Goal: Information Seeking & Learning: Learn about a topic

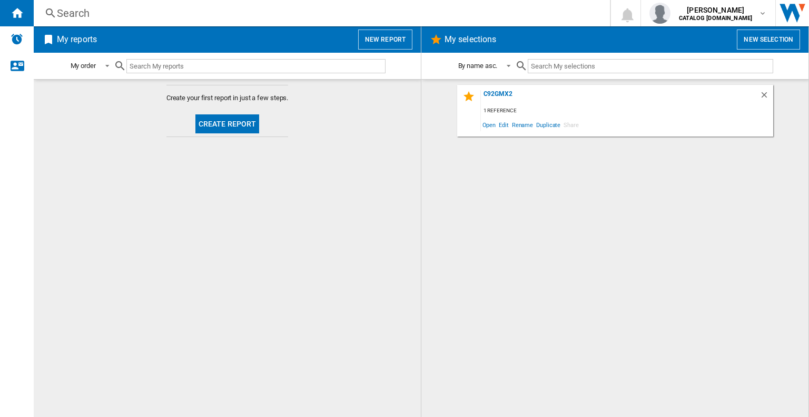
click at [142, 16] on div "Search" at bounding box center [320, 13] width 526 height 15
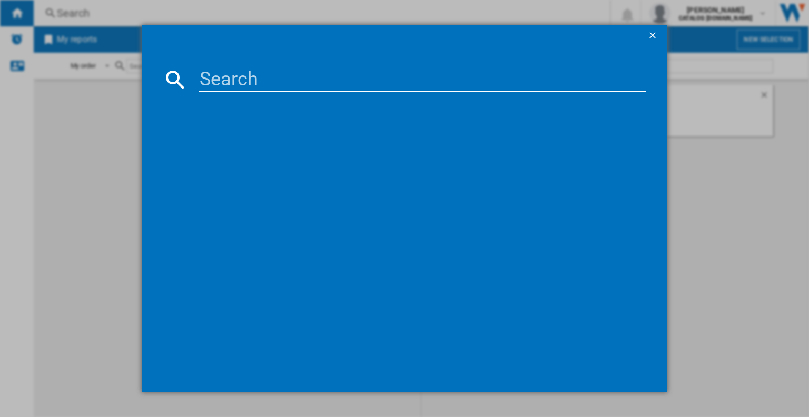
click at [221, 75] on input at bounding box center [423, 79] width 448 height 25
type input "c7gpx9"
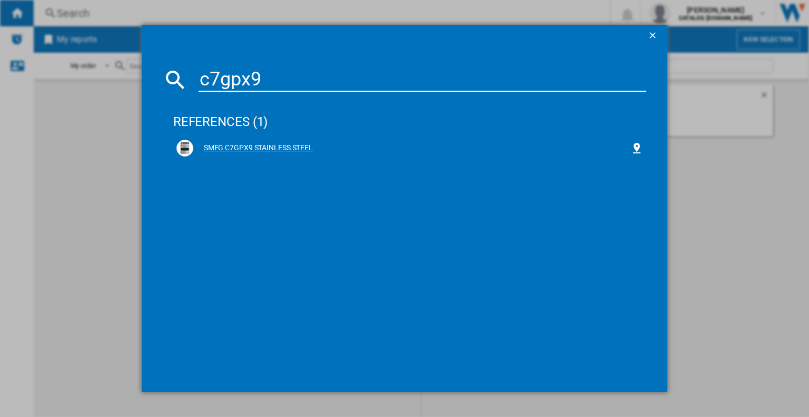
click at [226, 151] on div "SMEG C7GPX9 STAINLESS STEEL" at bounding box center [411, 148] width 437 height 11
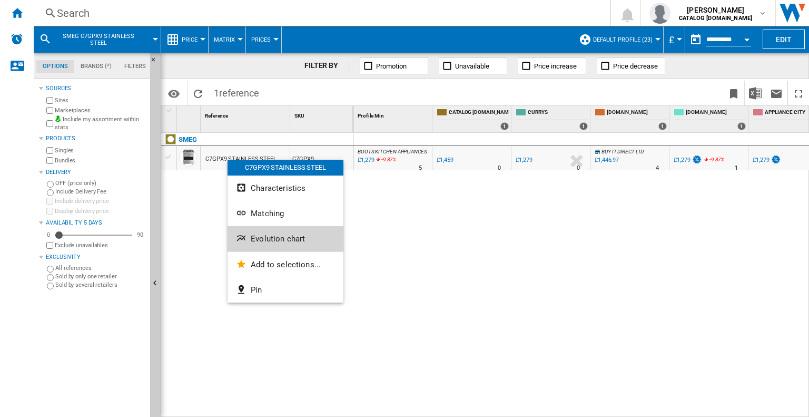
click at [257, 237] on span "Evolution chart" at bounding box center [278, 238] width 54 height 9
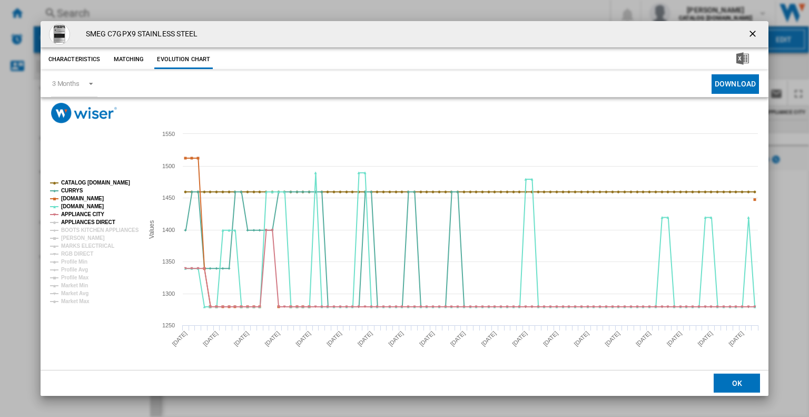
click at [70, 221] on tspan "APPLIANCES DIRECT" at bounding box center [88, 222] width 54 height 6
click at [74, 229] on tspan "BOOTS KITCHEN APPLIANCES" at bounding box center [100, 230] width 78 height 6
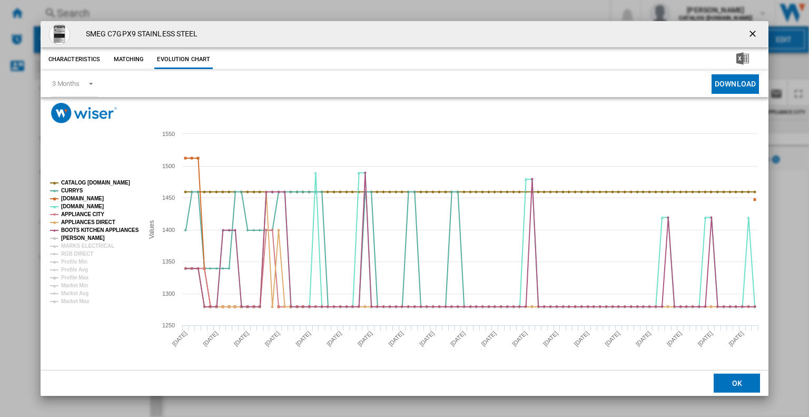
click at [75, 235] on tspan "[PERSON_NAME]" at bounding box center [83, 238] width 44 height 6
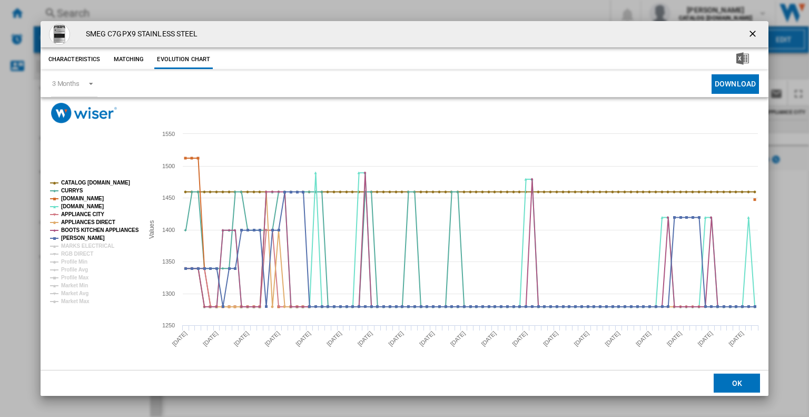
click at [77, 239] on tspan "[PERSON_NAME]" at bounding box center [83, 238] width 44 height 6
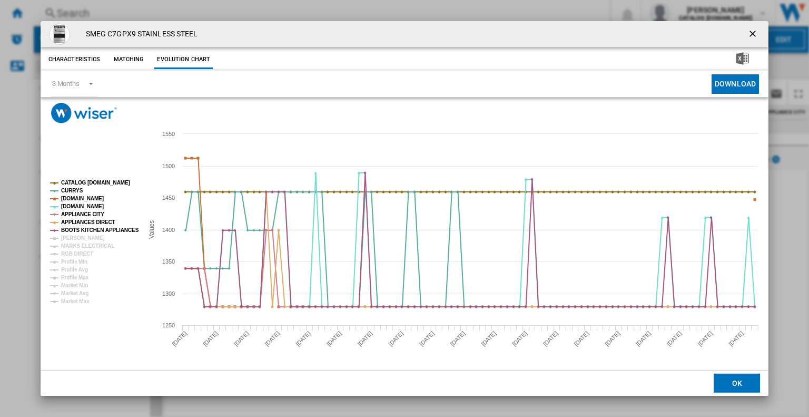
click at [77, 239] on tspan "[PERSON_NAME]" at bounding box center [83, 238] width 44 height 6
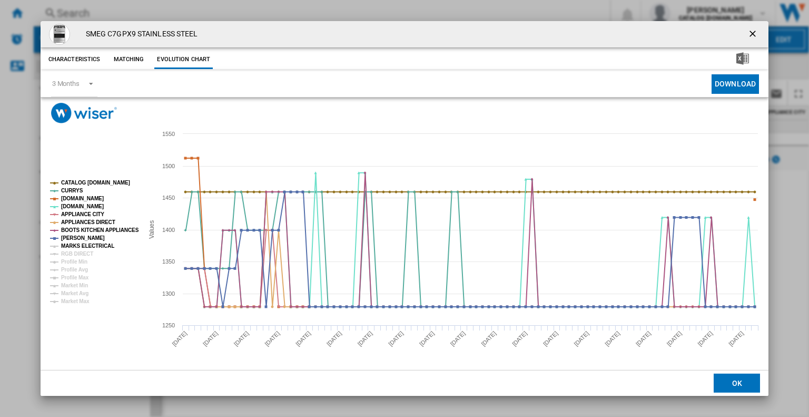
click at [78, 246] on tspan "MARKS ELECTRICAL" at bounding box center [87, 246] width 53 height 6
click at [765, 237] on rect "Product popup" at bounding box center [405, 246] width 728 height 247
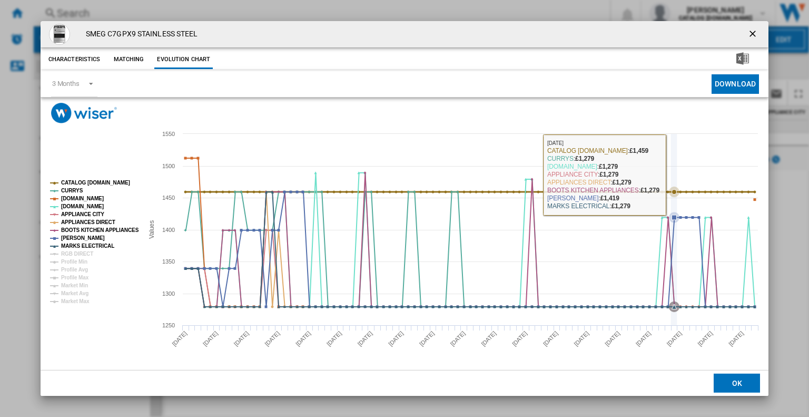
click at [674, 141] on icon "Product popup" at bounding box center [674, 229] width 0 height 191
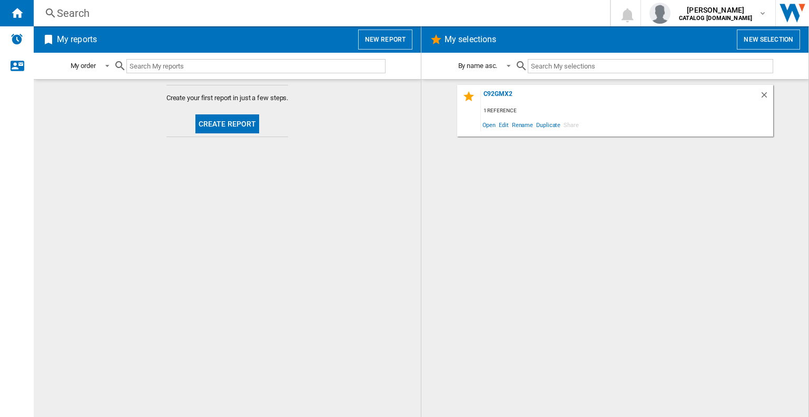
click at [87, 16] on div "Search" at bounding box center [320, 13] width 526 height 15
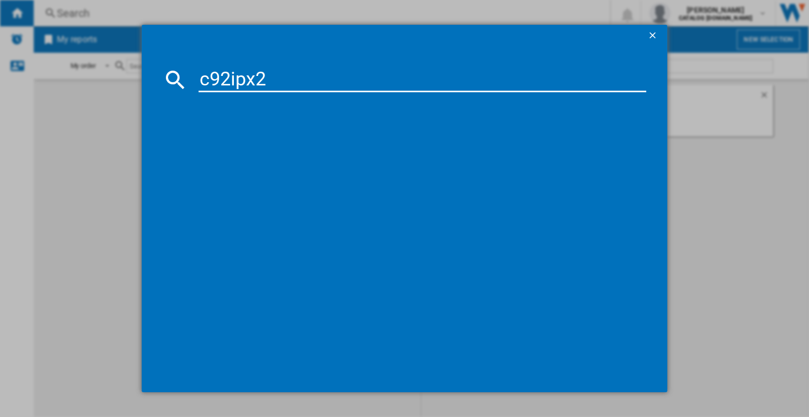
type input "c92ipx2"
click at [244, 148] on div "SMEG C92IPX2 STAINLESS STEEL" at bounding box center [411, 148] width 437 height 11
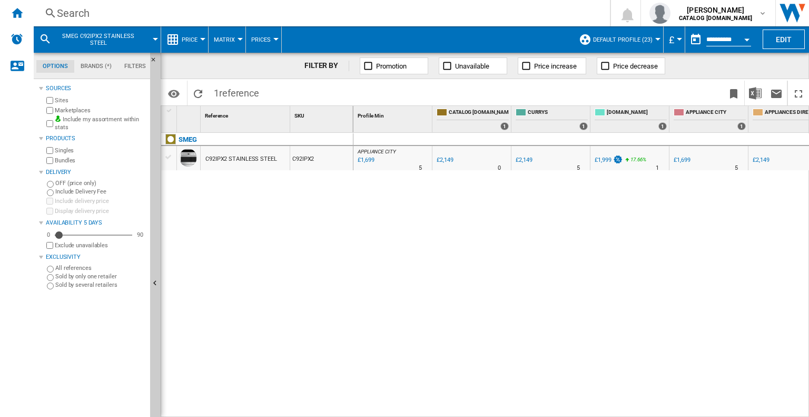
click at [248, 156] on div "C92IPX2 STAINLESS STEEL" at bounding box center [241, 159] width 72 height 24
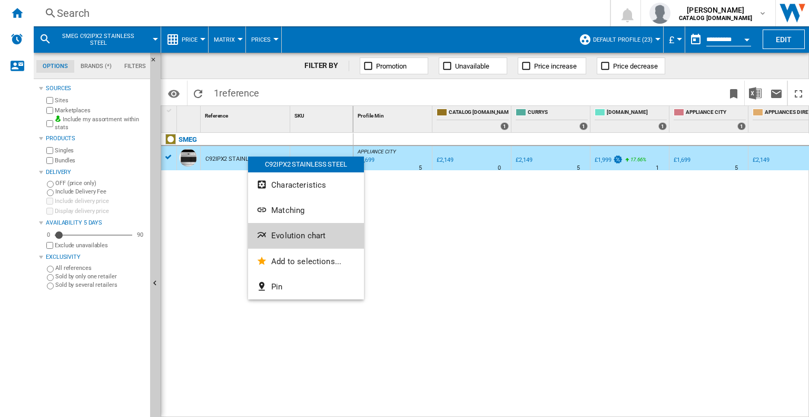
click at [297, 236] on span "Evolution chart" at bounding box center [298, 235] width 54 height 9
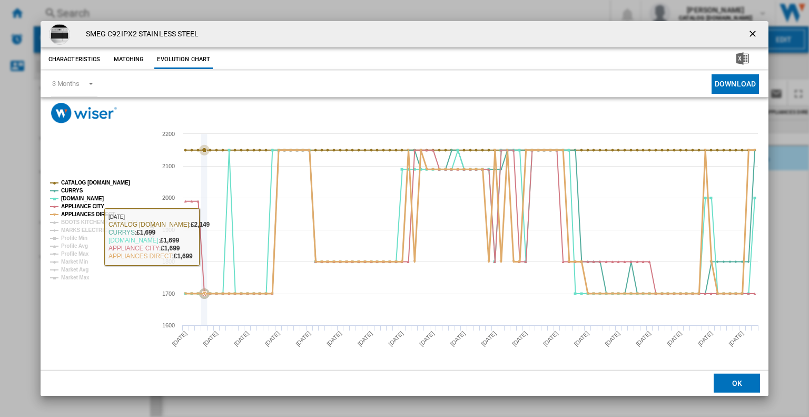
click at [202, 234] on icon "Product popup" at bounding box center [471, 221] width 580 height 143
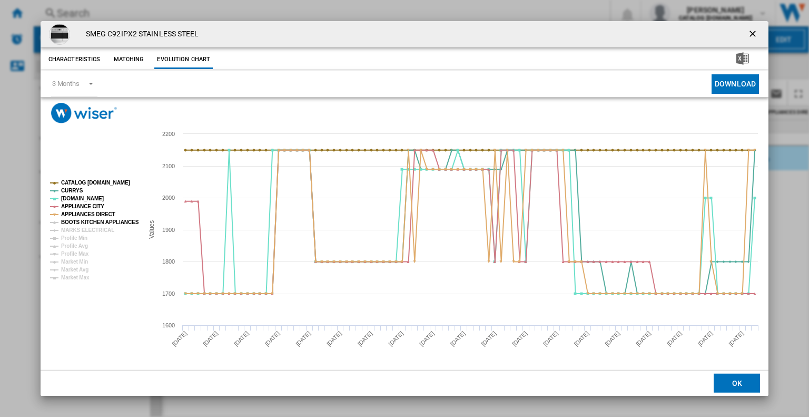
click at [91, 223] on tspan "BOOTS KITCHEN APPLIANCES" at bounding box center [100, 222] width 78 height 6
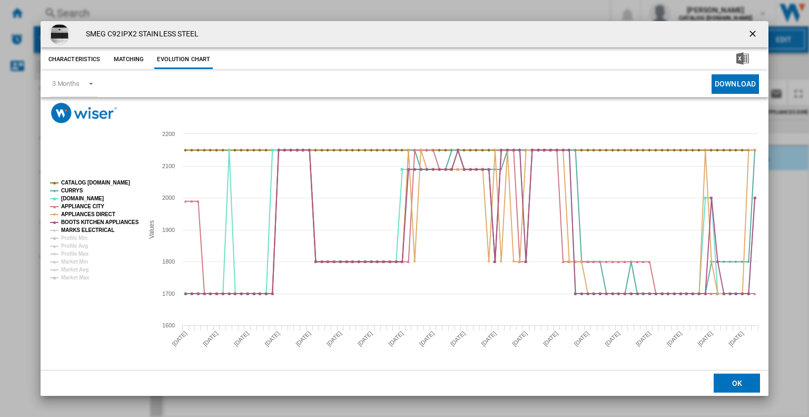
click at [90, 229] on tspan "MARKS ELECTRICAL" at bounding box center [87, 230] width 53 height 6
